Goal: Transaction & Acquisition: Purchase product/service

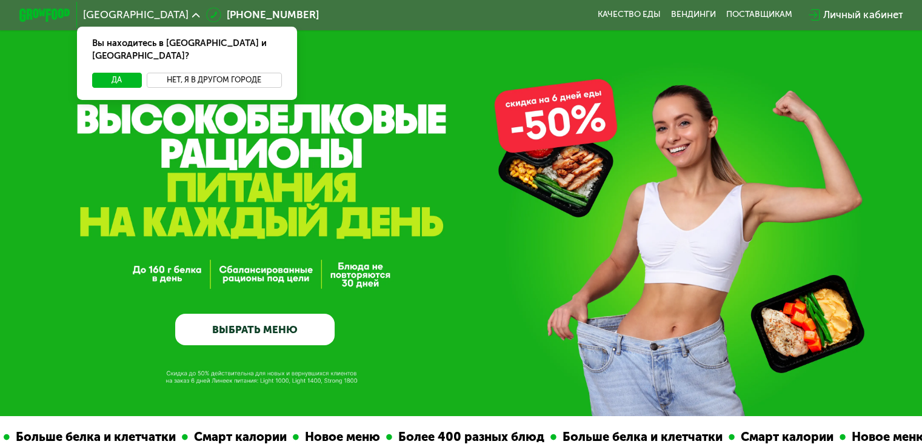
click at [215, 73] on button "Нет, я в другом городе" at bounding box center [214, 80] width 135 height 15
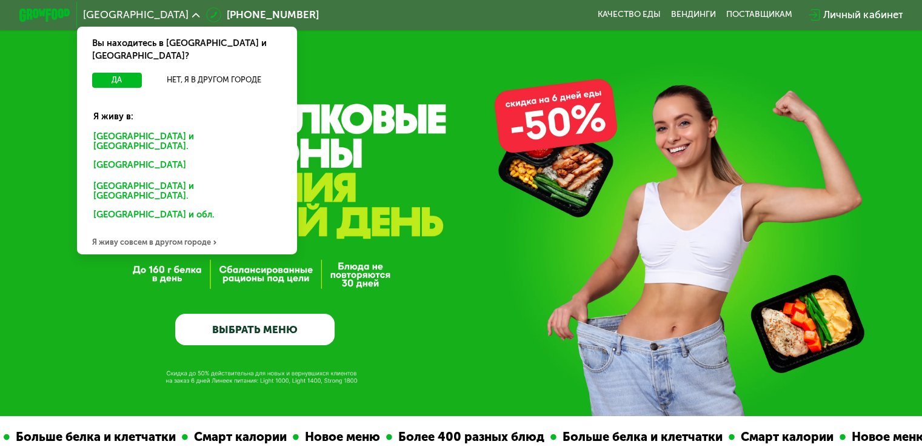
click at [150, 128] on div "Санкт-Петербурге и обл." at bounding box center [186, 141] width 205 height 27
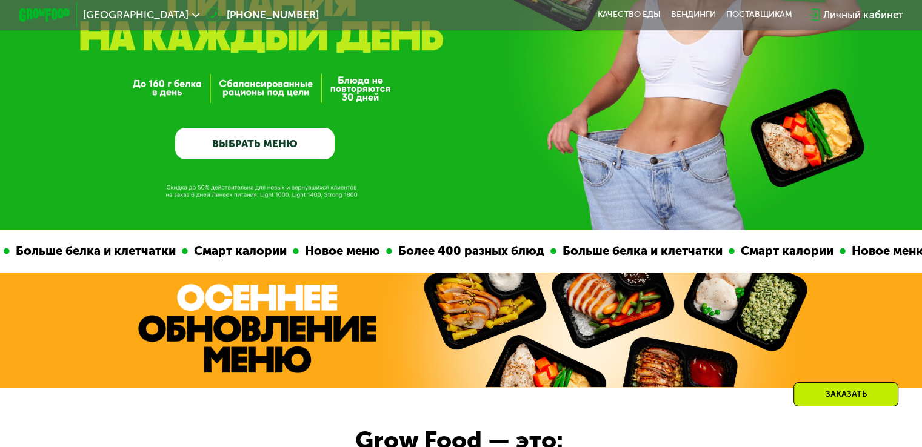
scroll to position [121, 0]
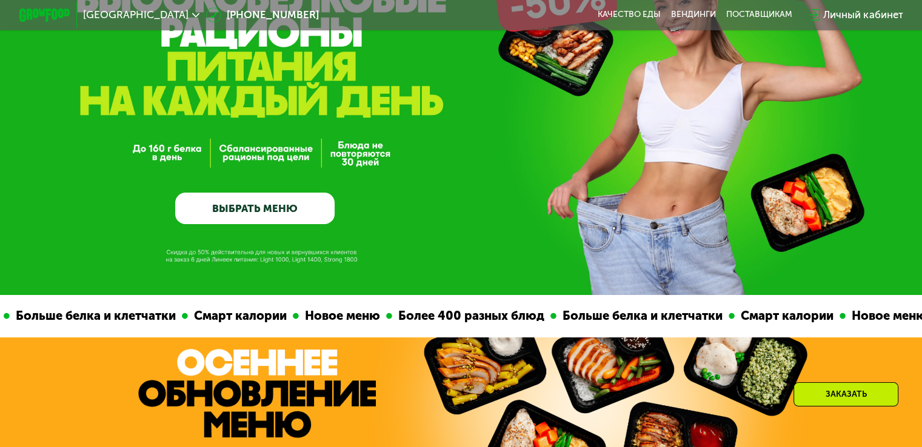
click at [245, 213] on link "ВЫБРАТЬ МЕНЮ" at bounding box center [254, 209] width 159 height 32
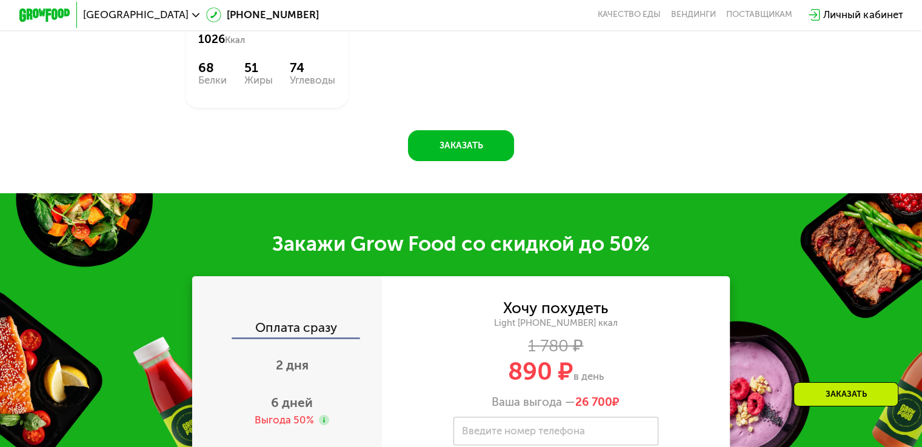
scroll to position [936, 0]
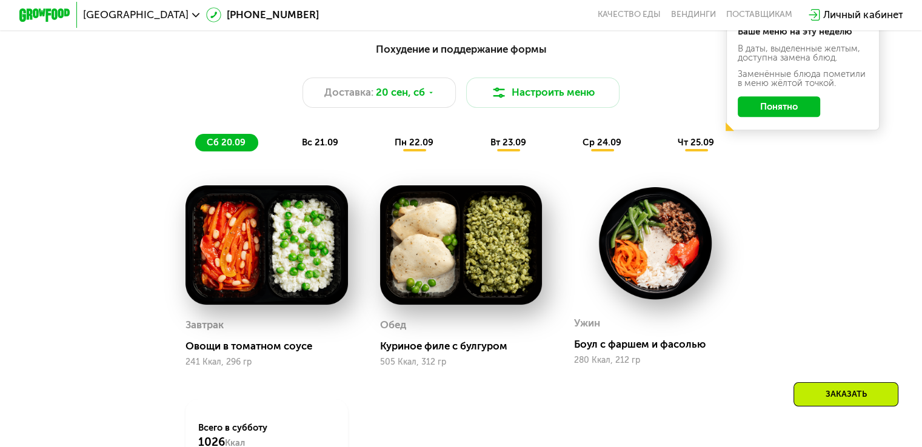
click at [316, 146] on span "вс 21.09" at bounding box center [320, 142] width 36 height 11
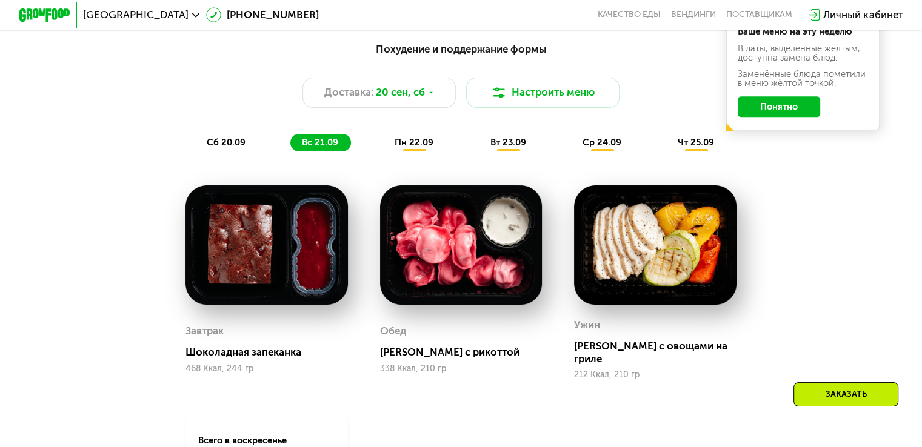
click at [428, 152] on div "пн 22.09" at bounding box center [414, 143] width 63 height 18
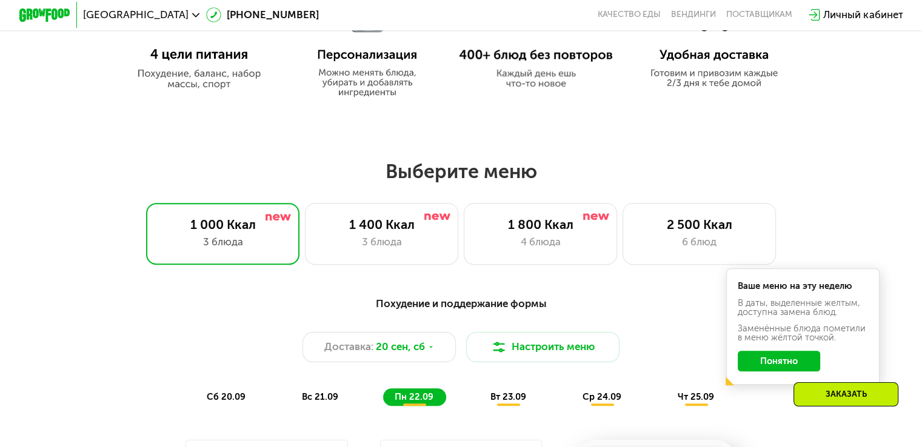
scroll to position [633, 0]
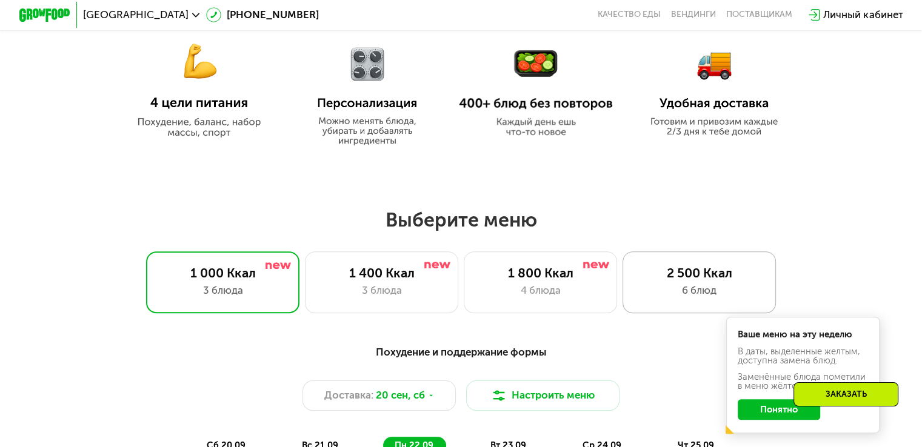
click at [705, 281] on div "2 500 Ккал" at bounding box center [699, 272] width 127 height 15
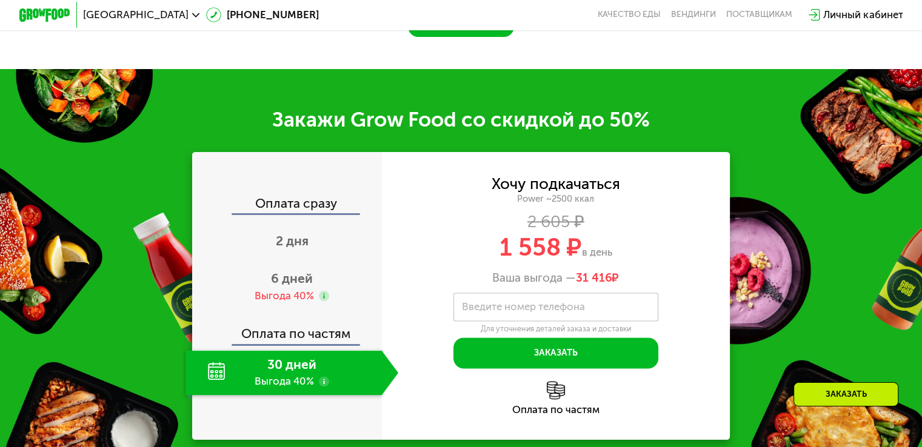
scroll to position [1602, 0]
